Goal: Use online tool/utility: Utilize a website feature to perform a specific function

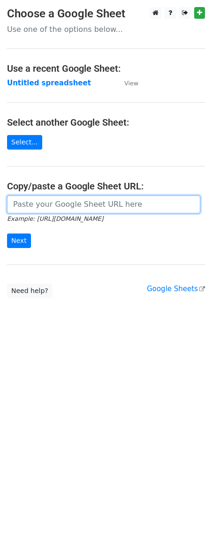
click at [40, 199] on input "url" at bounding box center [103, 205] width 193 height 18
type input "[URL][DOMAIN_NAME]"
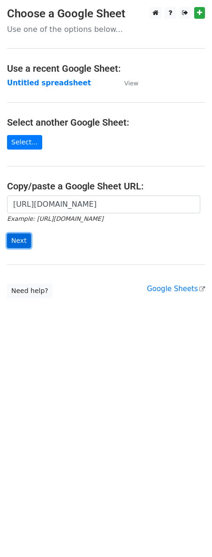
click at [20, 244] on input "Next" at bounding box center [19, 241] width 24 height 15
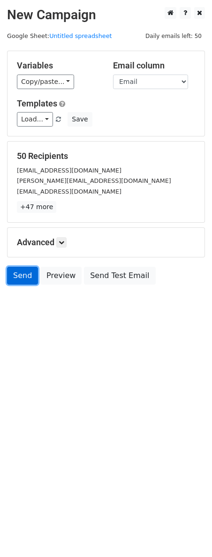
click at [19, 274] on link "Send" at bounding box center [22, 276] width 31 height 18
